Goal: Information Seeking & Learning: Learn about a topic

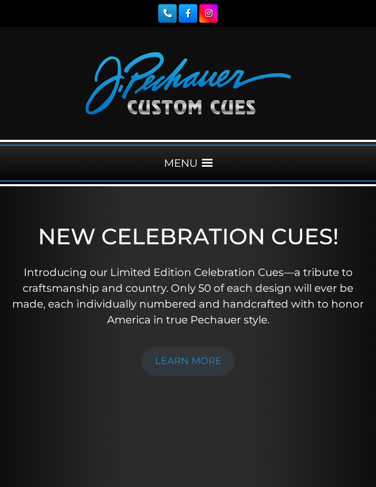
click at [208, 168] on span at bounding box center [207, 163] width 11 height 11
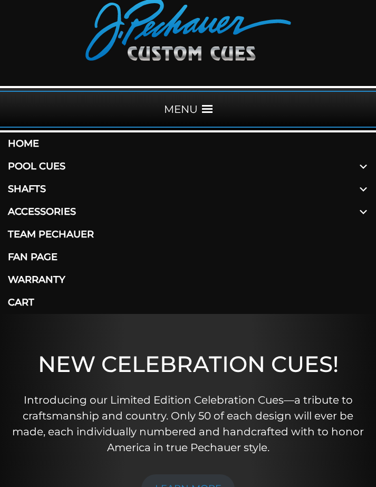
scroll to position [54, 0]
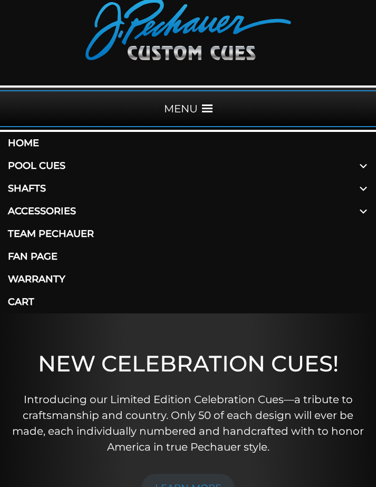
click at [363, 167] on span at bounding box center [363, 166] width 25 height 23
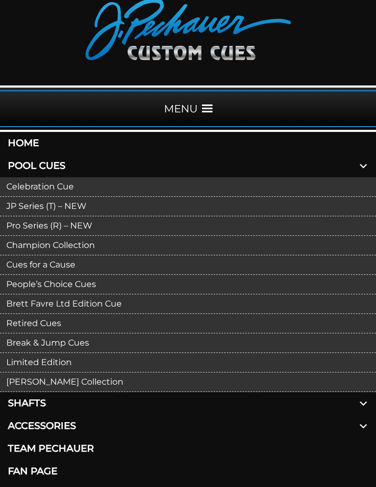
click at [77, 210] on link "JP Series (T) – NEW" at bounding box center [188, 207] width 376 height 20
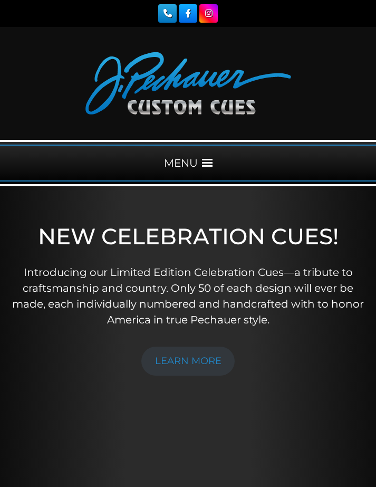
click at [210, 162] on span at bounding box center [207, 163] width 11 height 11
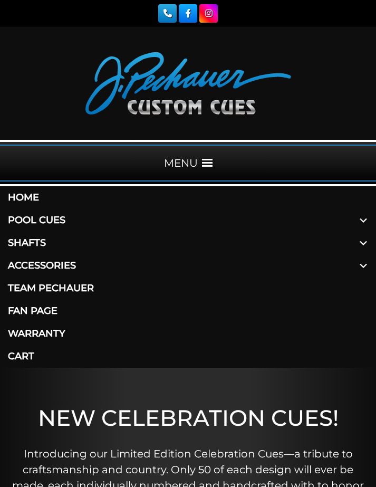
click at [131, 219] on link "Pool Cues" at bounding box center [188, 220] width 376 height 23
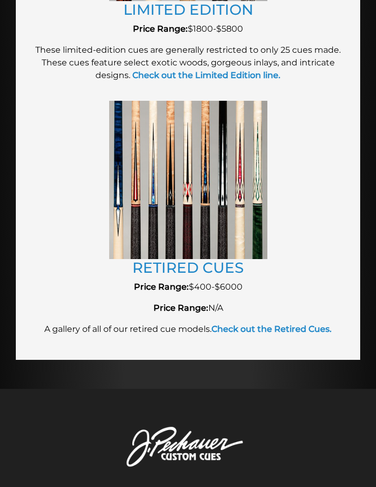
scroll to position [2242, 0]
click at [228, 259] on link "RETIRED CUES" at bounding box center [188, 268] width 111 height 18
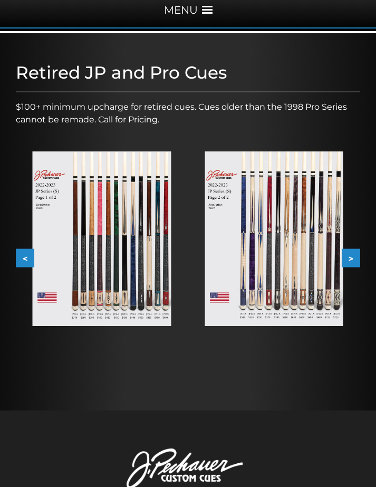
scroll to position [166, 0]
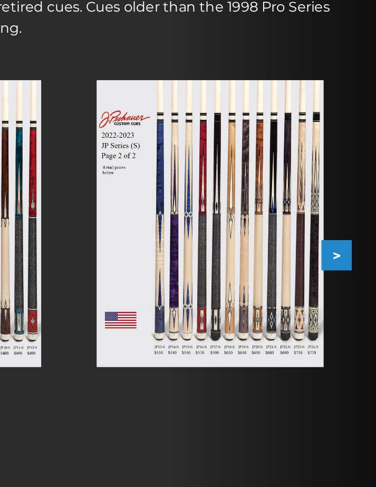
click at [342, 236] on button ">" at bounding box center [351, 245] width 18 height 18
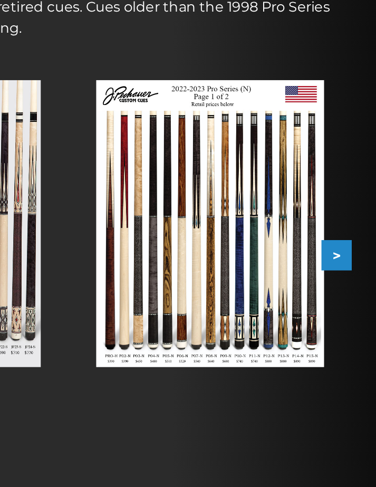
click at [342, 236] on button ">" at bounding box center [351, 245] width 18 height 18
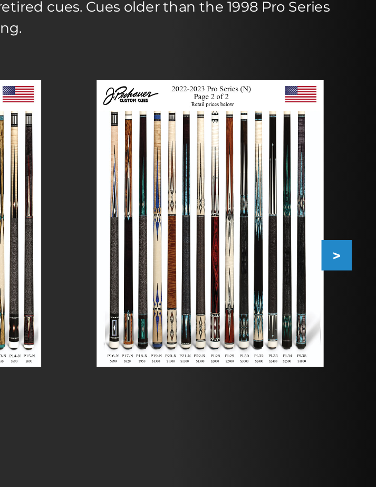
click at [342, 236] on button ">" at bounding box center [351, 245] width 18 height 18
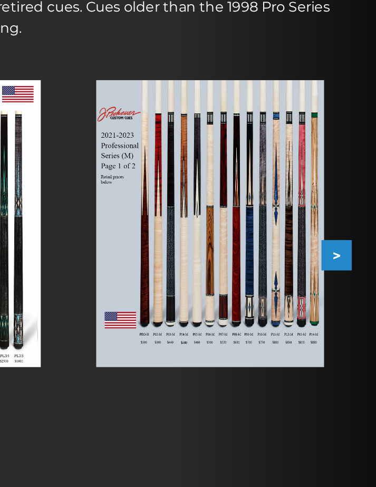
click at [342, 236] on button ">" at bounding box center [351, 245] width 18 height 18
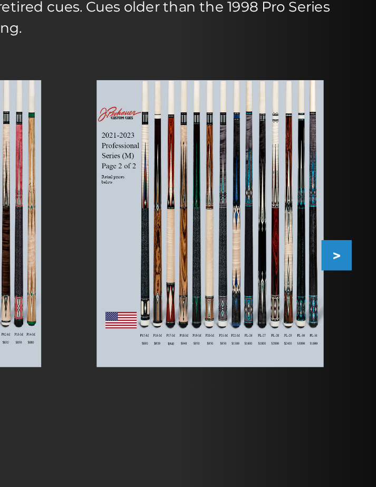
click at [342, 236] on button ">" at bounding box center [351, 245] width 18 height 18
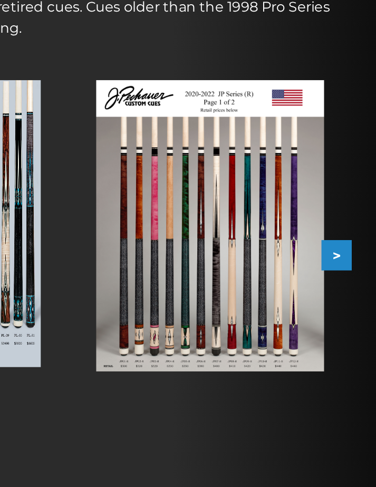
click at [342, 236] on button ">" at bounding box center [351, 245] width 18 height 18
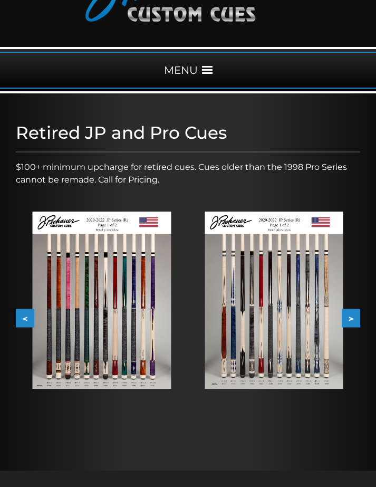
scroll to position [0, 0]
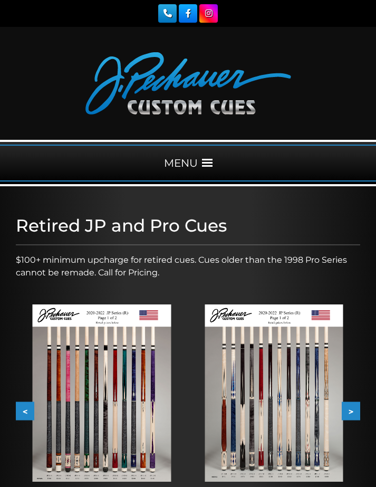
click at [203, 158] on span at bounding box center [207, 163] width 11 height 11
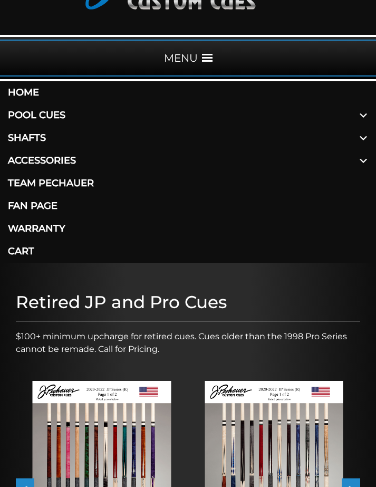
scroll to position [107, 0]
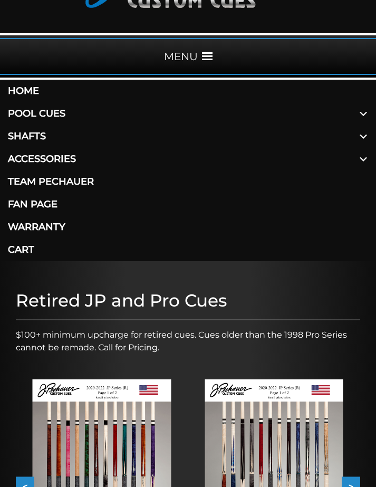
click at [96, 184] on link "Team Pechauer" at bounding box center [188, 182] width 376 height 23
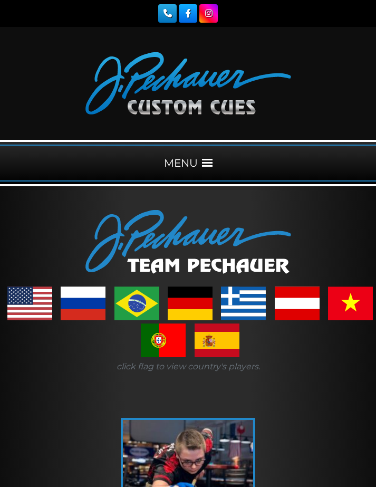
click at [208, 164] on span at bounding box center [207, 163] width 11 height 11
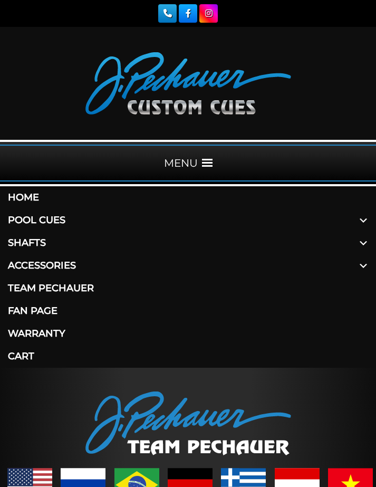
click at [36, 198] on link "Home" at bounding box center [188, 197] width 376 height 23
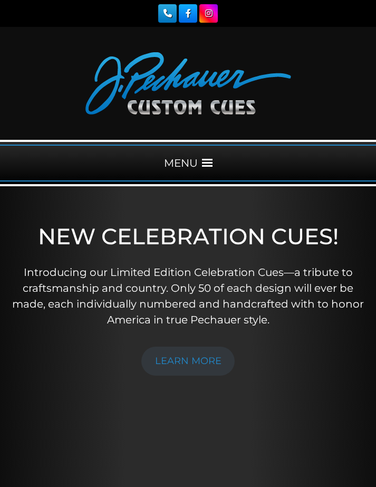
click at [204, 163] on span at bounding box center [207, 163] width 11 height 11
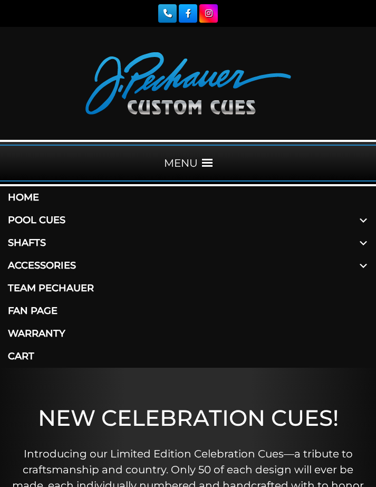
click at [94, 221] on link "Pool Cues" at bounding box center [188, 220] width 376 height 23
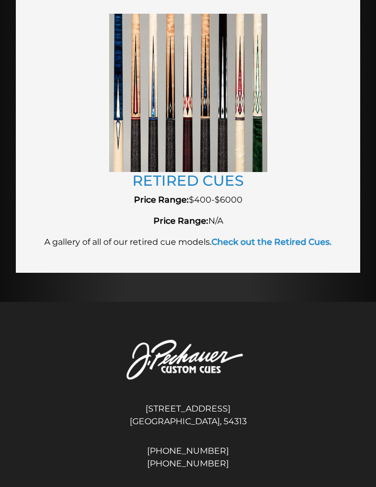
scroll to position [2329, 0]
click at [293, 237] on strong "Check out the Retired Cues." at bounding box center [272, 242] width 120 height 10
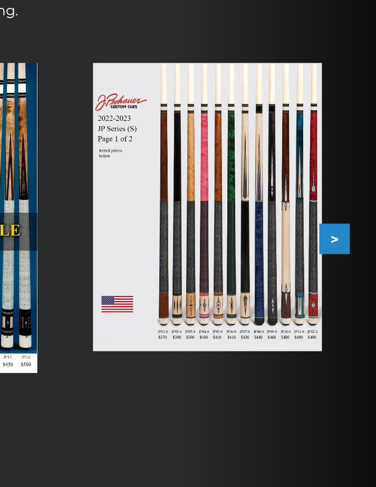
scroll to position [214, 0]
click at [342, 188] on button ">" at bounding box center [351, 197] width 18 height 18
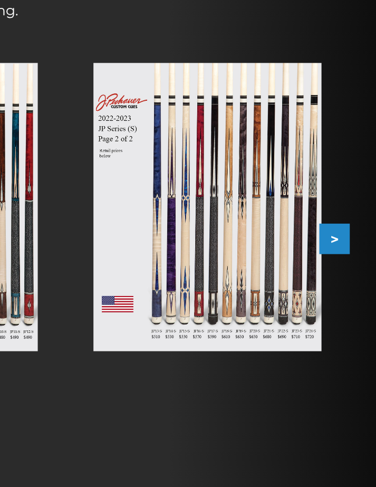
click at [342, 188] on button ">" at bounding box center [351, 197] width 18 height 18
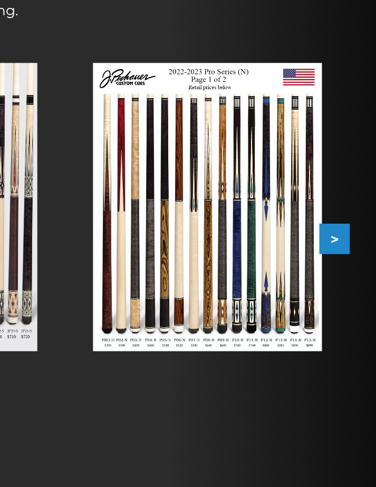
click at [342, 188] on button ">" at bounding box center [351, 197] width 18 height 18
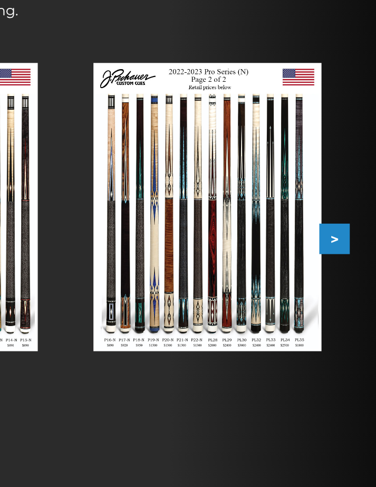
click at [342, 188] on button ">" at bounding box center [351, 197] width 18 height 18
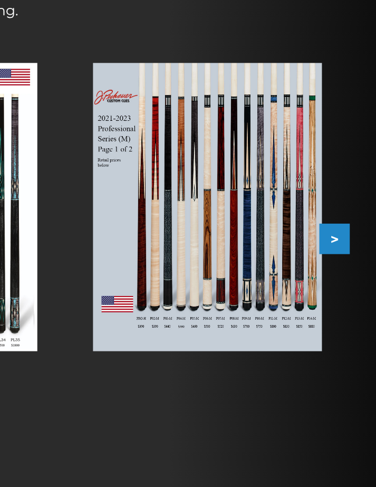
click at [342, 188] on button ">" at bounding box center [351, 197] width 18 height 18
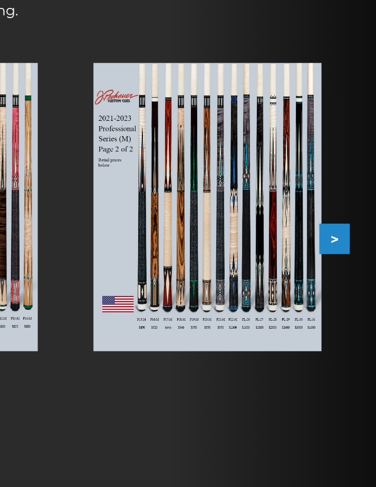
click at [342, 188] on button ">" at bounding box center [351, 197] width 18 height 18
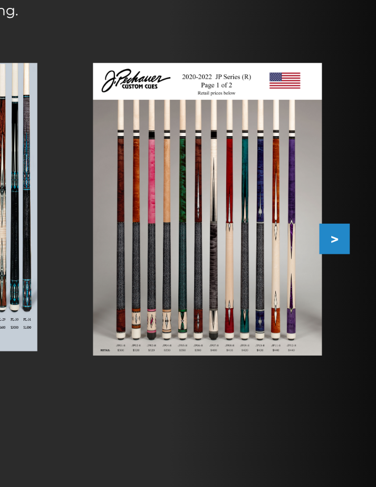
click at [342, 188] on button ">" at bounding box center [351, 197] width 18 height 18
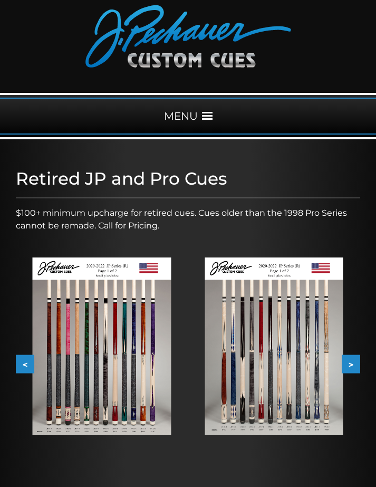
scroll to position [0, 0]
